Goal: Task Accomplishment & Management: Manage account settings

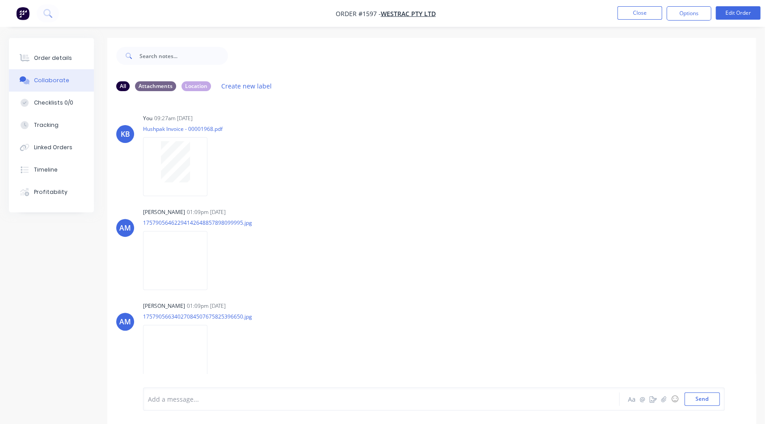
scroll to position [117, 0]
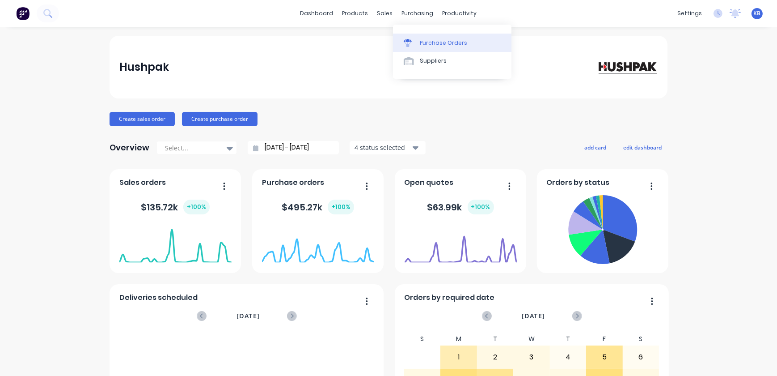
click at [421, 42] on div "Purchase Orders" at bounding box center [443, 43] width 47 height 8
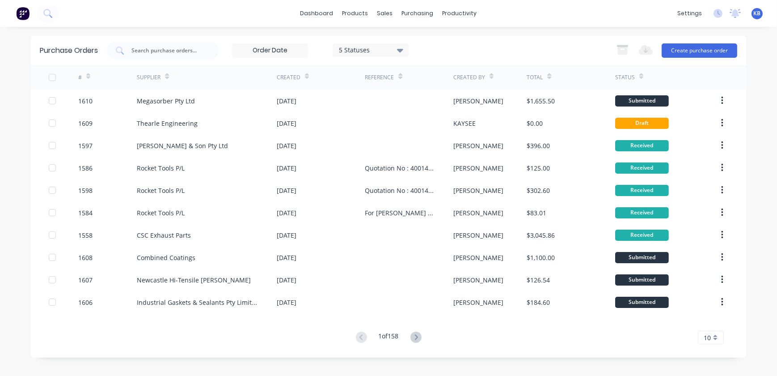
click at [87, 74] on icon at bounding box center [88, 76] width 4 height 7
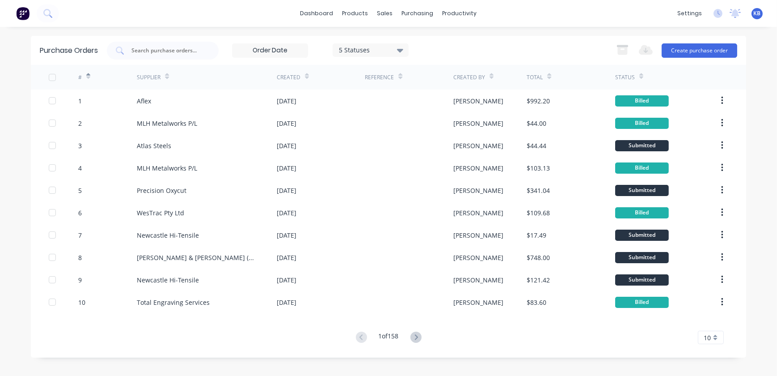
click at [87, 74] on icon at bounding box center [88, 76] width 4 height 7
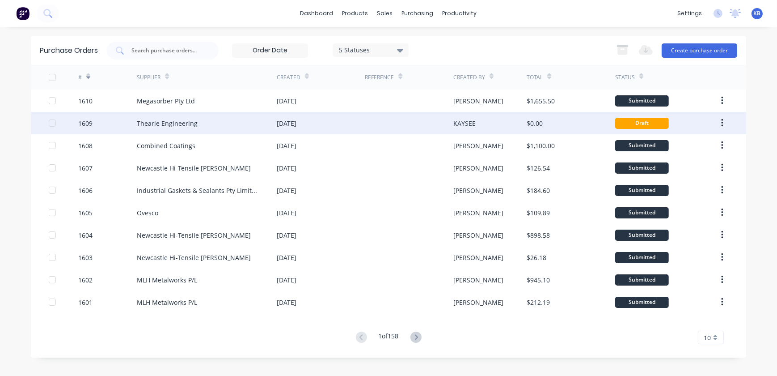
click at [296, 122] on div "26 Sep 2025" at bounding box center [287, 122] width 20 height 9
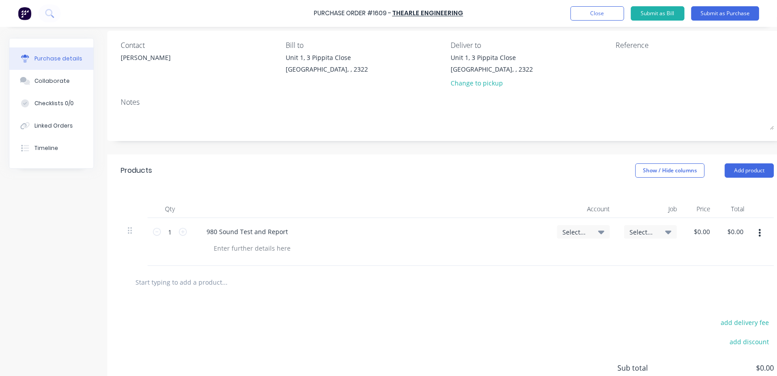
scroll to position [81, 0]
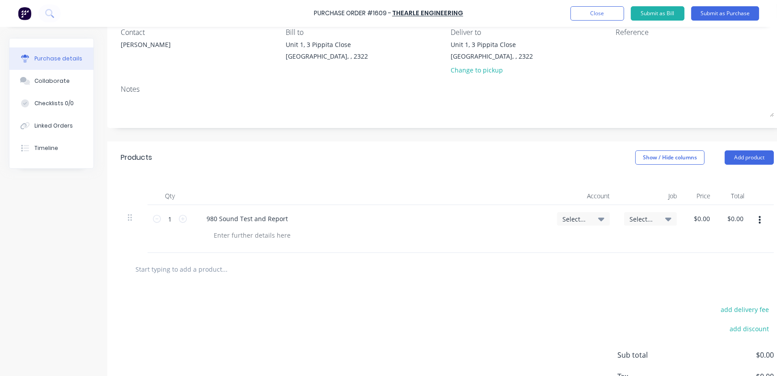
click at [581, 222] on span "Select..." at bounding box center [575, 218] width 27 height 9
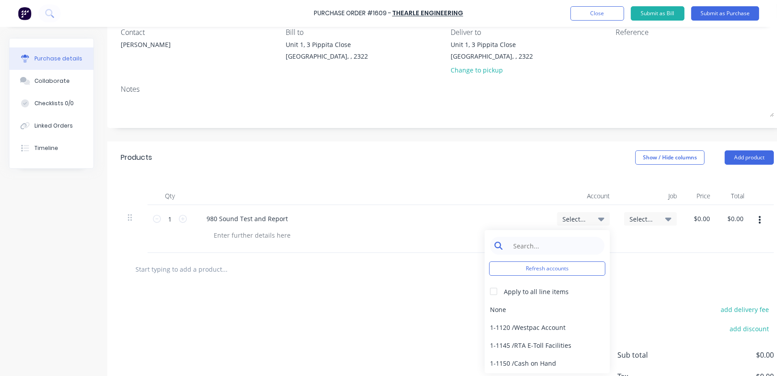
click at [550, 250] on input at bounding box center [554, 246] width 92 height 18
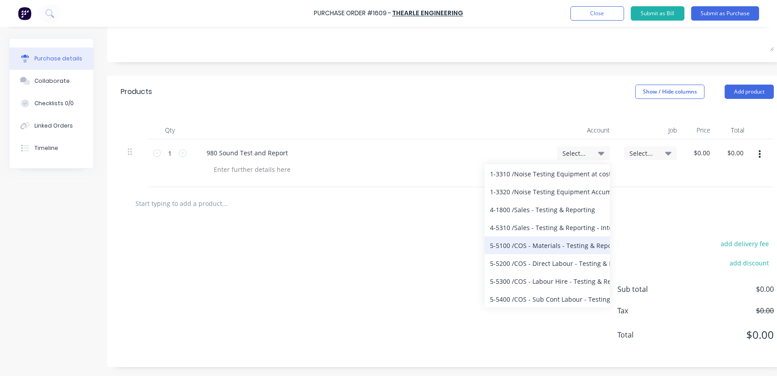
scroll to position [152, 0]
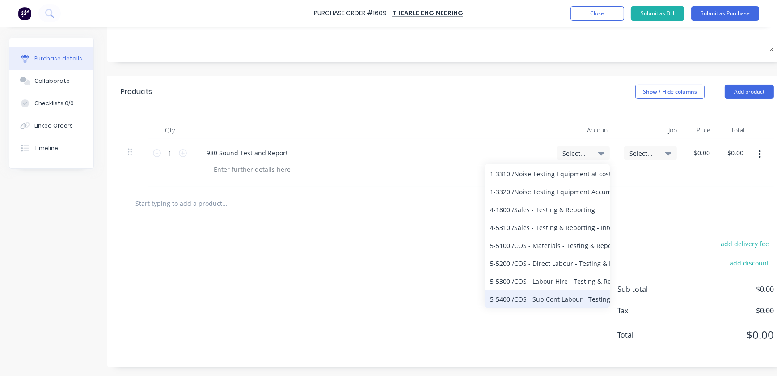
type input "testing"
drag, startPoint x: 549, startPoint y: 293, endPoint x: 633, endPoint y: 185, distance: 136.4
click at [633, 185] on div "Products Show / Hide columns Add product Qty Account Job Price Total 1 1 980 So…" at bounding box center [447, 221] width 680 height 291
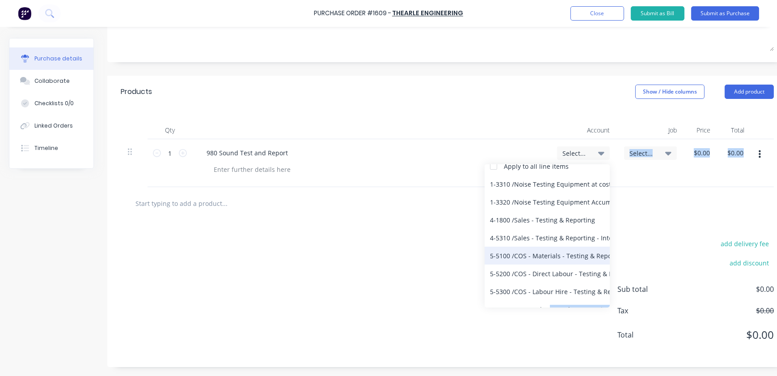
scroll to position [70, 0]
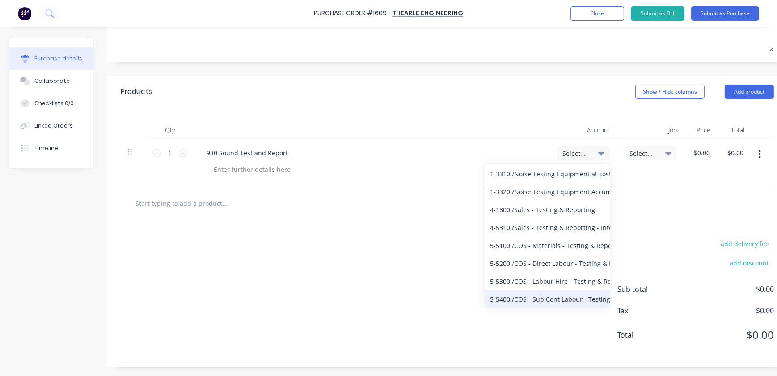
click at [525, 292] on div "5-5400 / COS - Sub Cont Labour - Testing & Reporting" at bounding box center [547, 299] width 125 height 18
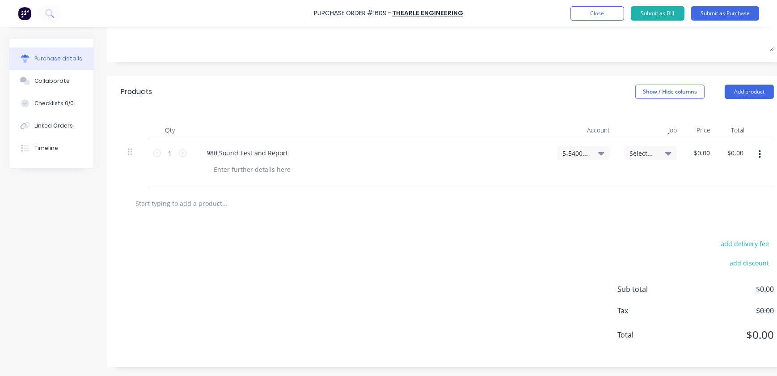
click at [639, 146] on div "Select..." at bounding box center [650, 152] width 53 height 13
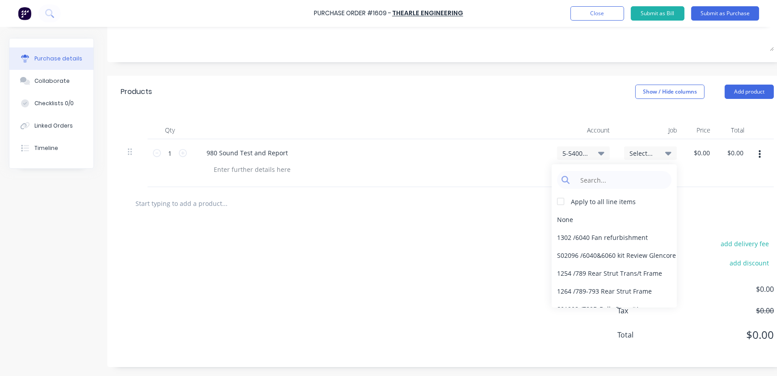
click at [583, 164] on div "Apply to all line items None 1302 / 6040 Fan refurbishment S02096 / 6040&6060 k…" at bounding box center [614, 235] width 125 height 143
click at [583, 171] on input at bounding box center [621, 180] width 92 height 18
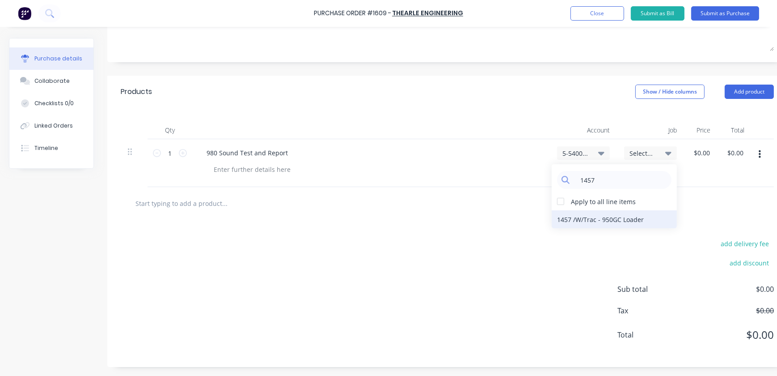
type input "1457"
click at [589, 216] on div "1457 / W/Trac - 950GC Loader" at bounding box center [614, 219] width 125 height 18
click at [663, 220] on div "add delivery fee add discount Sub total $0.00 Tax $0.00 Total $0.00" at bounding box center [447, 293] width 680 height 147
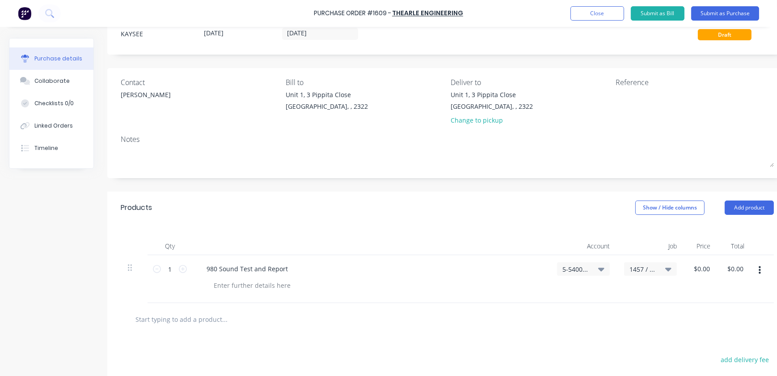
scroll to position [0, 0]
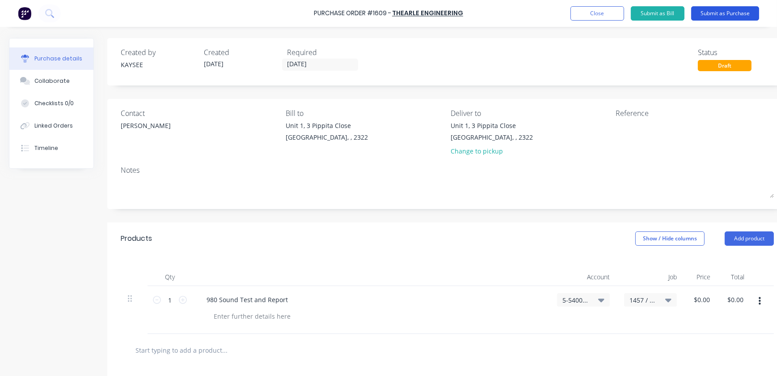
click at [724, 16] on button "Submit as Purchase" at bounding box center [725, 13] width 68 height 14
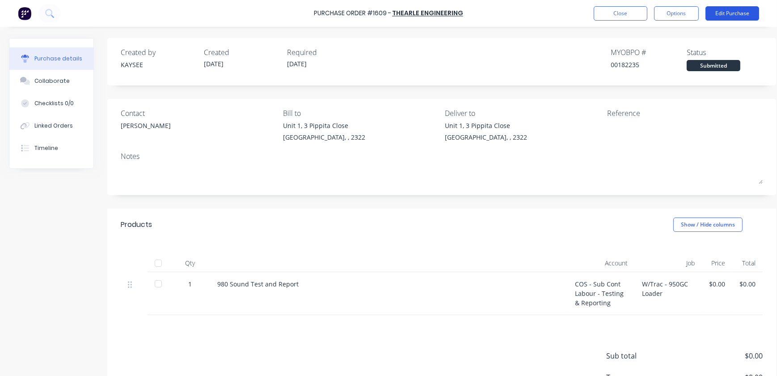
click at [736, 15] on button "Edit Purchase" at bounding box center [733, 13] width 54 height 14
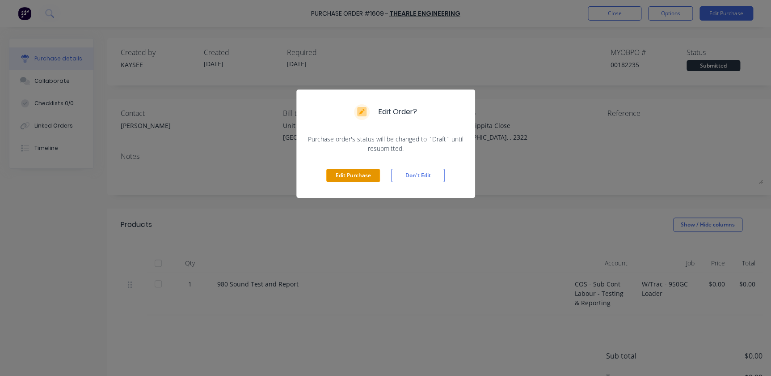
click at [336, 173] on button "Edit Purchase" at bounding box center [353, 175] width 54 height 13
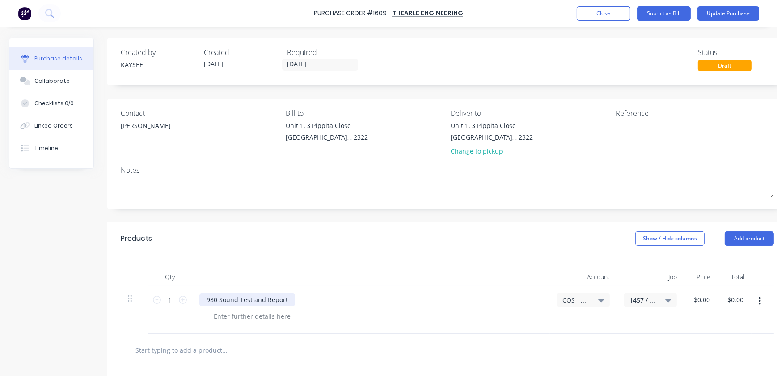
click at [212, 300] on div "980 Sound Test and Report" at bounding box center [247, 299] width 96 height 13
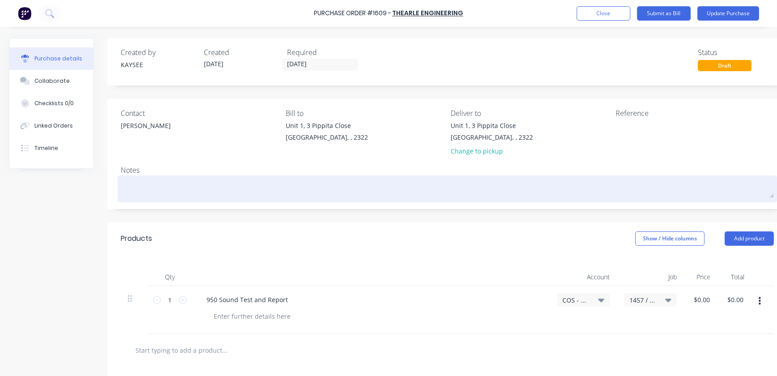
click at [174, 196] on textarea at bounding box center [447, 188] width 653 height 20
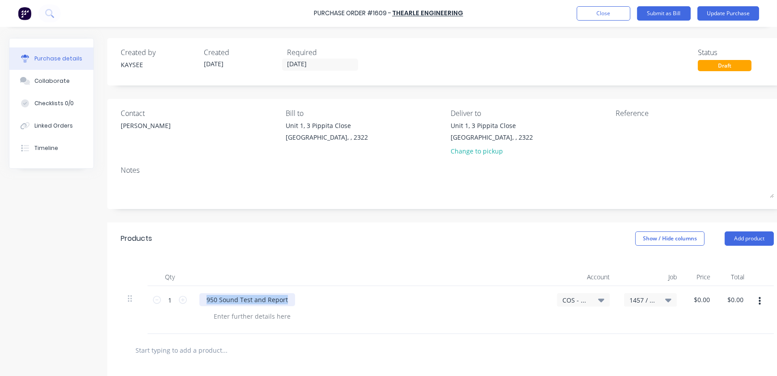
drag, startPoint x: 289, startPoint y: 298, endPoint x: 207, endPoint y: 295, distance: 81.9
click at [207, 295] on div "950 Sound Test and Report" at bounding box center [247, 299] width 96 height 13
copy div "950 Sound Test and Report"
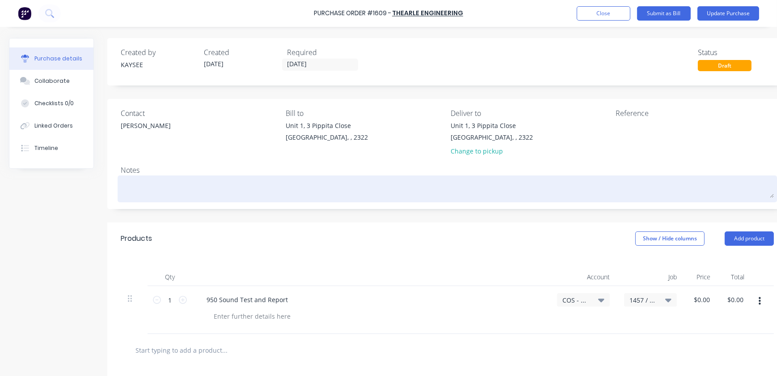
click at [192, 188] on textarea at bounding box center [447, 188] width 653 height 20
paste textarea "950 Sound Test and Report"
type textarea "x"
type textarea "950 Sound Test and Report"
type textarea "x"
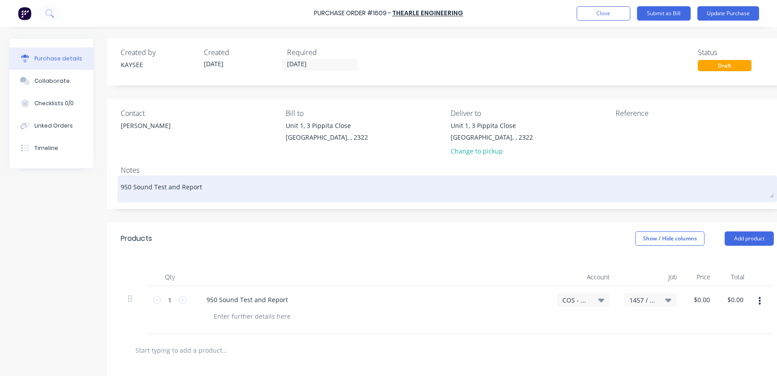
type textarea "950 Sound Test and Report"
type textarea "x"
type textarea "950 Sound Test and Report ="
type textarea "x"
type textarea "950 Sound Test and Report ="
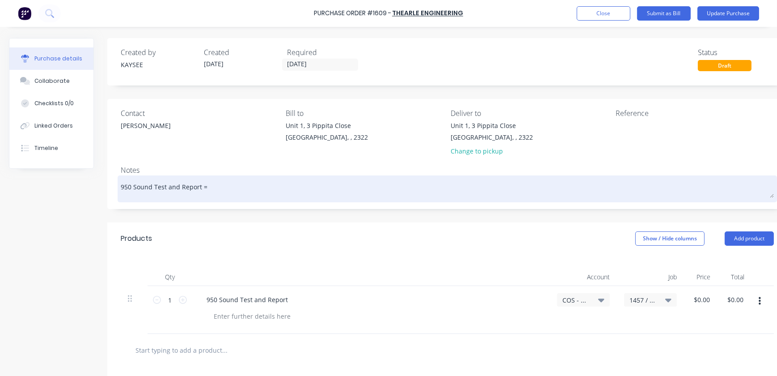
type textarea "x"
type textarea "950 Sound Test and Report = J"
type textarea "x"
type textarea "950 Sound Test and Report = J/"
type textarea "x"
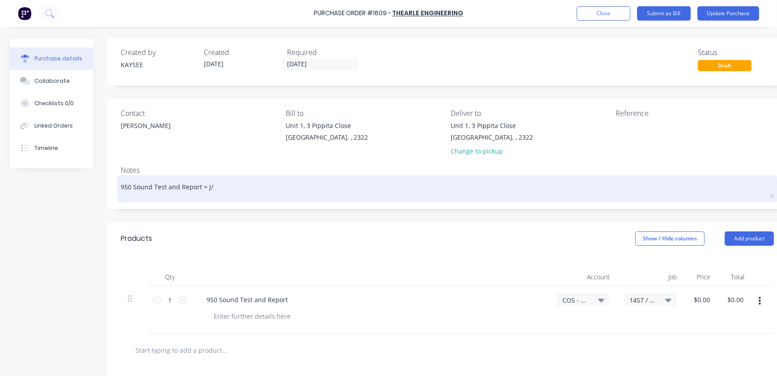
type textarea "950 Sound Test and Report = J/N"
type textarea "x"
type textarea "950 Sound Test and Report = J/N"
type textarea "x"
type textarea "950 Sound Test and Report = J/N 1"
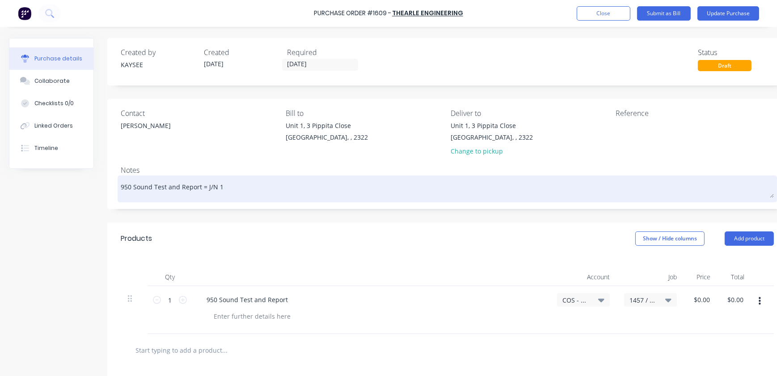
type textarea "x"
type textarea "950 Sound Test and Report = J/N 14"
type textarea "x"
type textarea "950 Sound Test and Report = J/N 145"
type textarea "x"
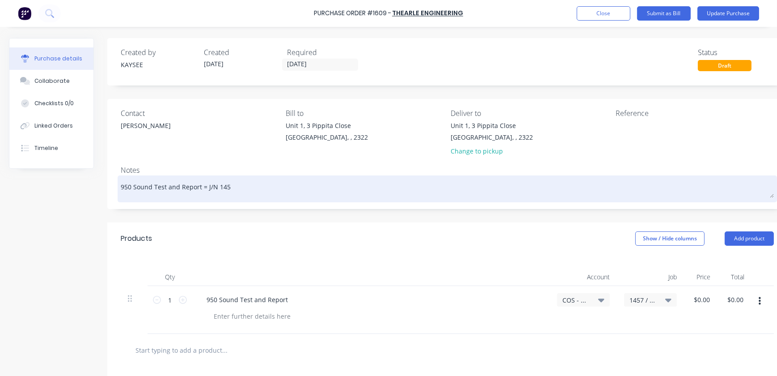
type textarea "950 Sound Test and Report = J/N 1457"
click at [203, 187] on textarea "950 Sound Test and Report = J/N 1457" at bounding box center [447, 188] width 653 height 20
type textarea "x"
type textarea "950 Sound Test and Report J/N 1457"
type textarea "x"
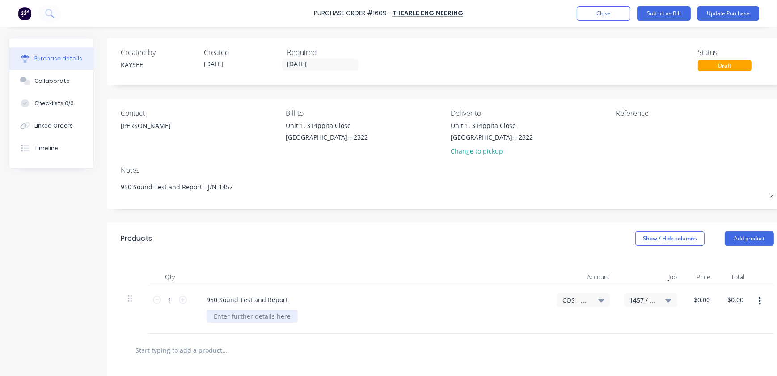
type textarea "950 Sound Test and Report - J/N 1457"
type textarea "x"
type textarea "950 Sound Test and Report - J/N 1457"
click at [234, 309] on div at bounding box center [252, 315] width 91 height 13
type textarea "x"
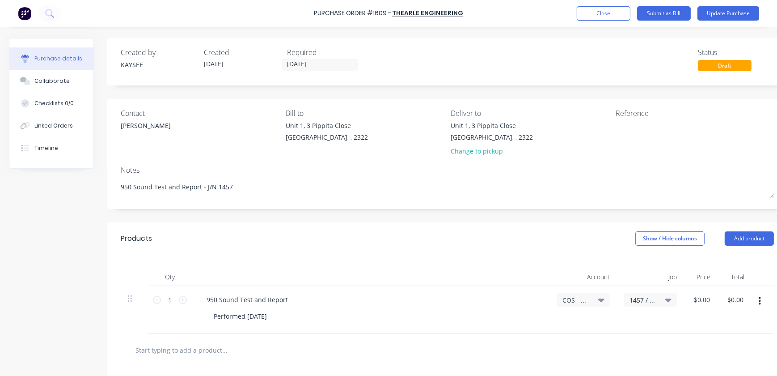
type input "0.00"
type textarea "x"
type input "$0.00"
click at [725, 6] on button "Update Purchase" at bounding box center [729, 13] width 62 height 14
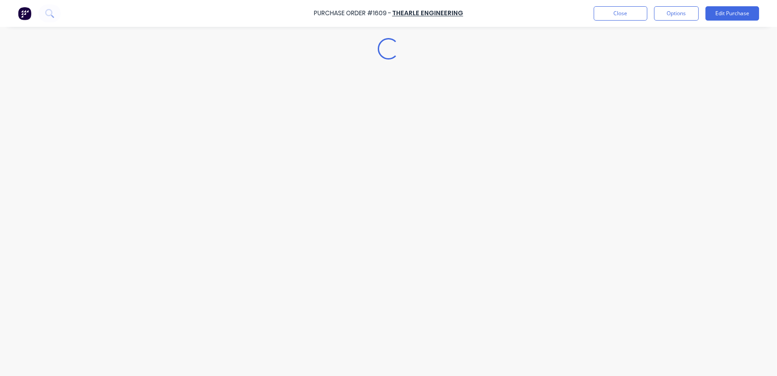
type textarea "x"
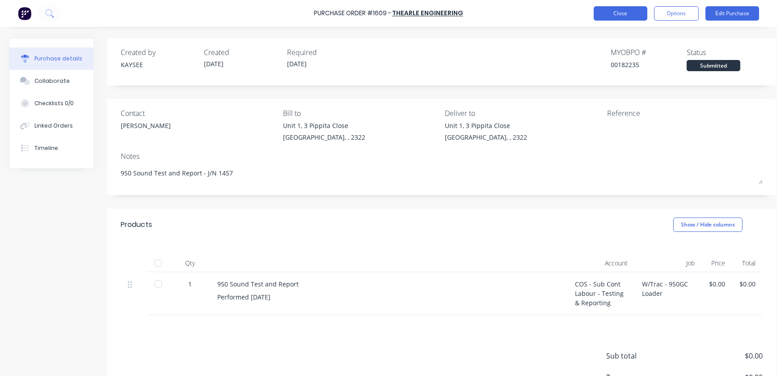
click at [618, 16] on button "Close" at bounding box center [621, 13] width 54 height 14
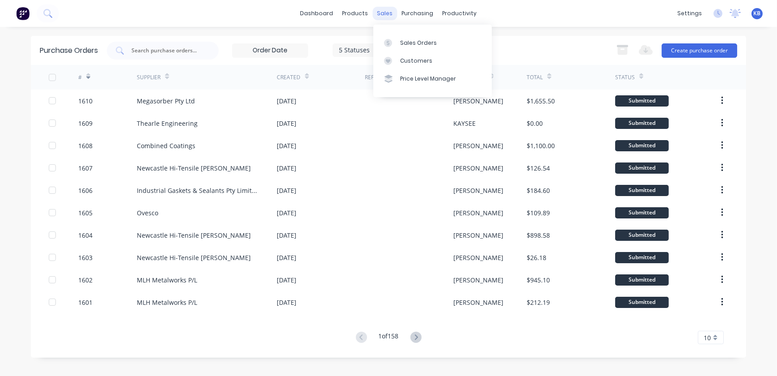
click at [387, 10] on div "sales" at bounding box center [385, 13] width 25 height 13
click at [354, 13] on div "products" at bounding box center [355, 13] width 35 height 13
click at [375, 39] on div "Product Catalogue" at bounding box center [395, 43] width 55 height 8
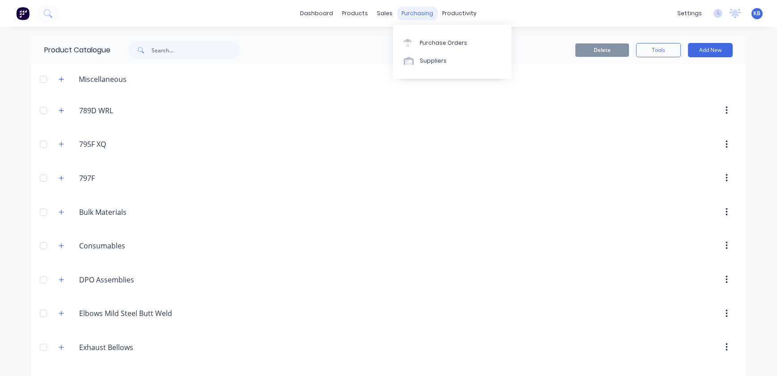
click at [417, 12] on div "purchasing" at bounding box center [417, 13] width 41 height 13
click at [385, 13] on div "sales" at bounding box center [385, 13] width 25 height 13
click at [411, 12] on div "purchasing" at bounding box center [417, 13] width 41 height 13
click at [420, 39] on div "Purchase Orders" at bounding box center [443, 43] width 47 height 8
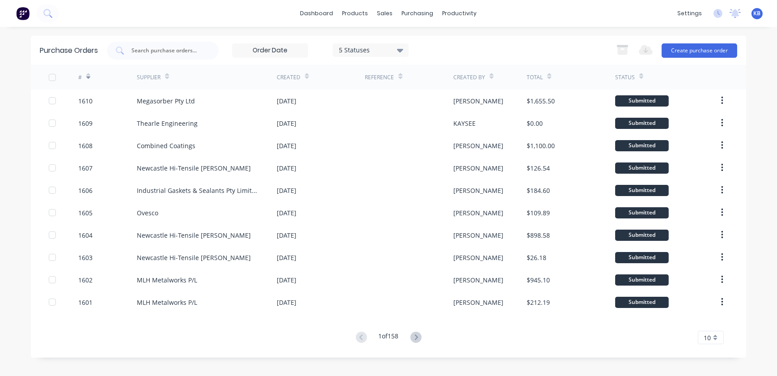
click at [306, 74] on icon at bounding box center [307, 76] width 4 height 7
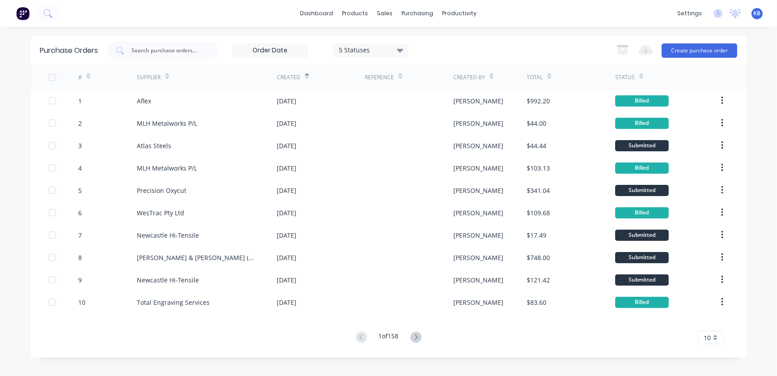
click at [411, 337] on button at bounding box center [416, 337] width 17 height 13
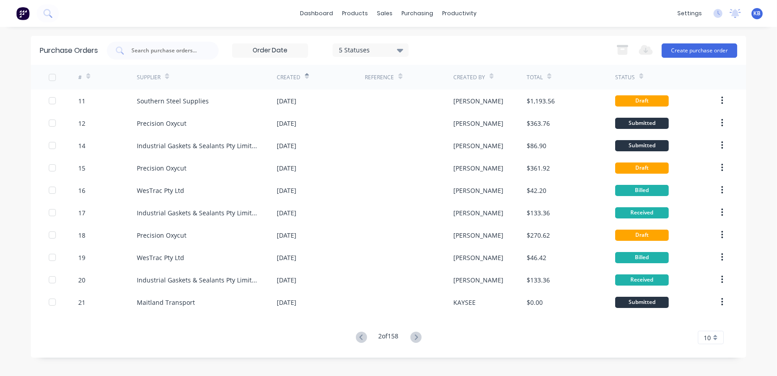
click at [716, 338] on div "10" at bounding box center [711, 336] width 26 height 13
click at [714, 326] on div "35" at bounding box center [710, 323] width 25 height 16
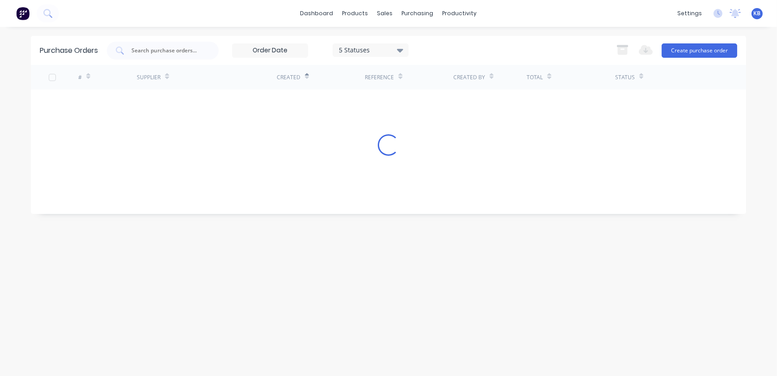
click at [285, 50] on input at bounding box center [270, 50] width 75 height 13
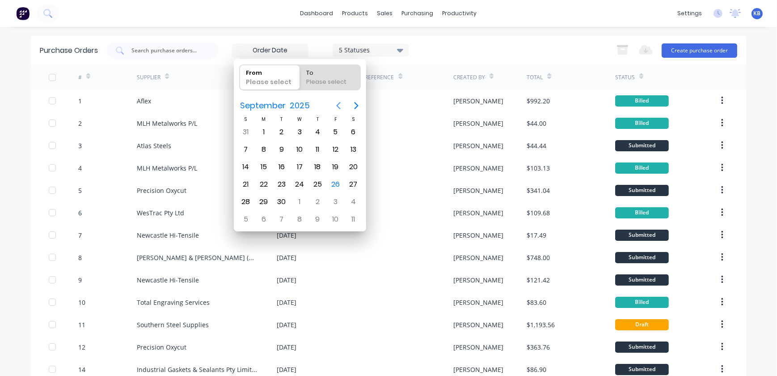
click at [331, 105] on button "Previous page" at bounding box center [339, 106] width 18 height 18
click at [273, 78] on div "Please select" at bounding box center [269, 83] width 55 height 13
click at [240, 78] on input "From Please select" at bounding box center [240, 77] width 0 height 25
click at [253, 79] on div "Please select" at bounding box center [268, 83] width 53 height 12
click at [240, 79] on input "From Please select" at bounding box center [240, 77] width 0 height 25
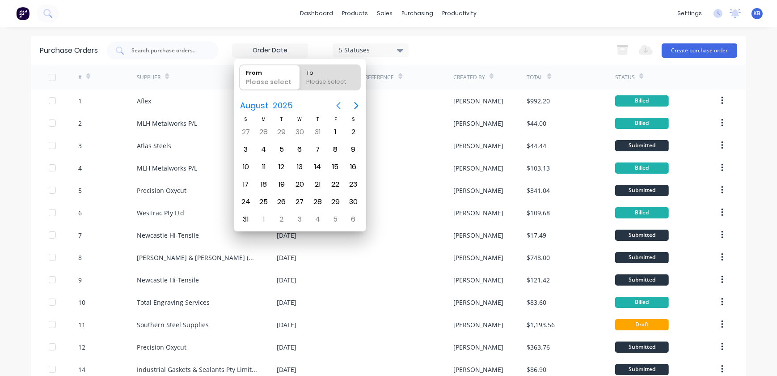
click at [336, 103] on icon "Previous page" at bounding box center [338, 105] width 11 height 11
click at [277, 133] on div "1" at bounding box center [281, 131] width 13 height 13
type input "01/07/25"
radio input "false"
radio input "true"
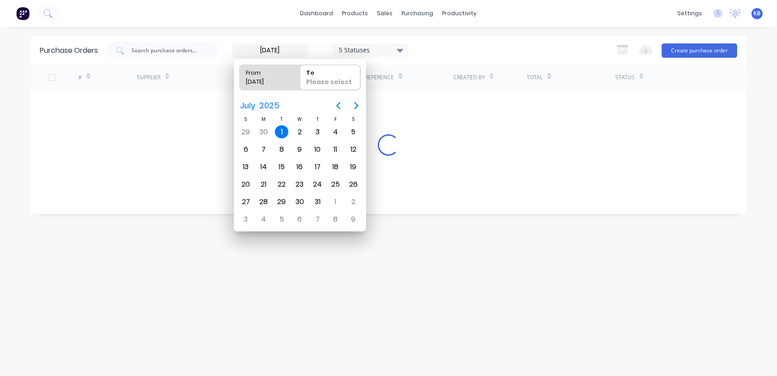
click at [336, 80] on div "Please select" at bounding box center [330, 83] width 55 height 13
click at [300, 80] on input "To Please select" at bounding box center [300, 77] width 0 height 25
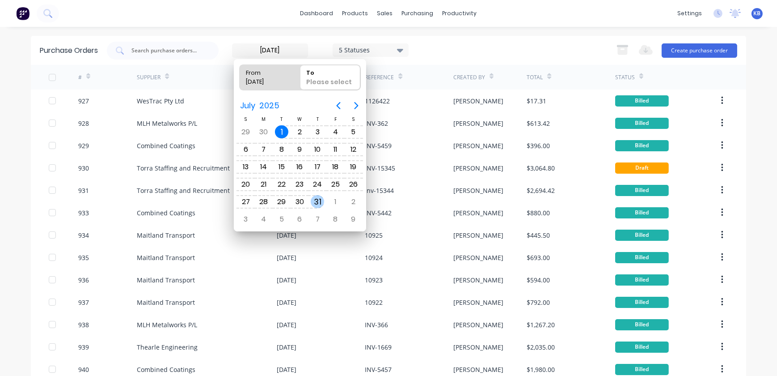
click at [315, 205] on div "31" at bounding box center [317, 201] width 13 height 13
type input "01/07/25 - 31/07/25"
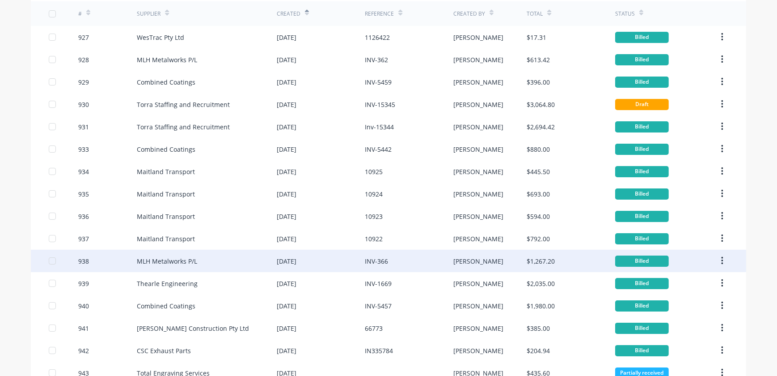
scroll to position [122, 0]
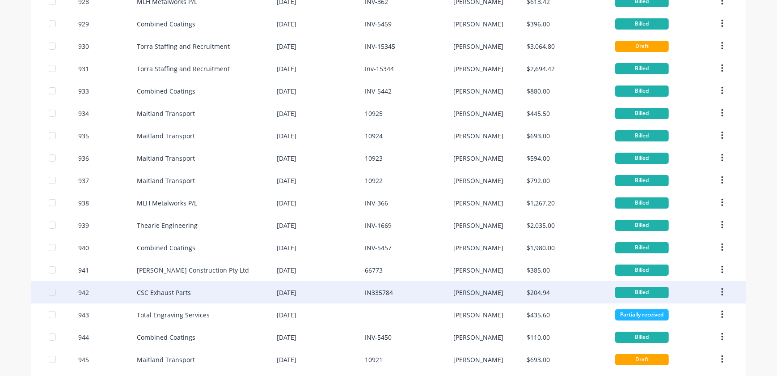
click at [161, 288] on div "CSC Exhaust Parts" at bounding box center [164, 292] width 54 height 9
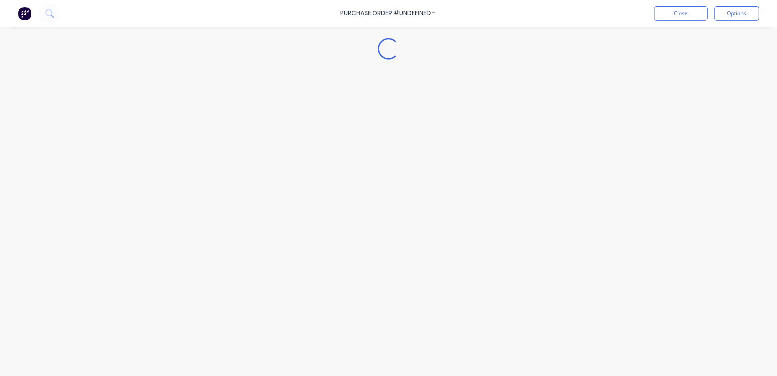
type textarea "x"
